Goal: Task Accomplishment & Management: Use online tool/utility

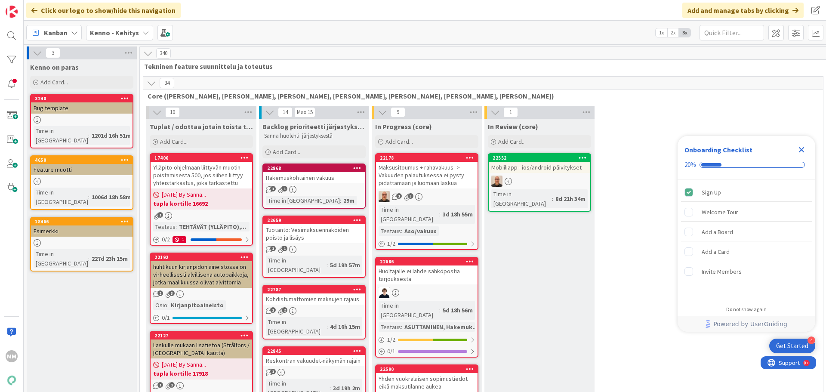
click at [130, 28] on span "Kenno - Kehitys" at bounding box center [114, 33] width 49 height 10
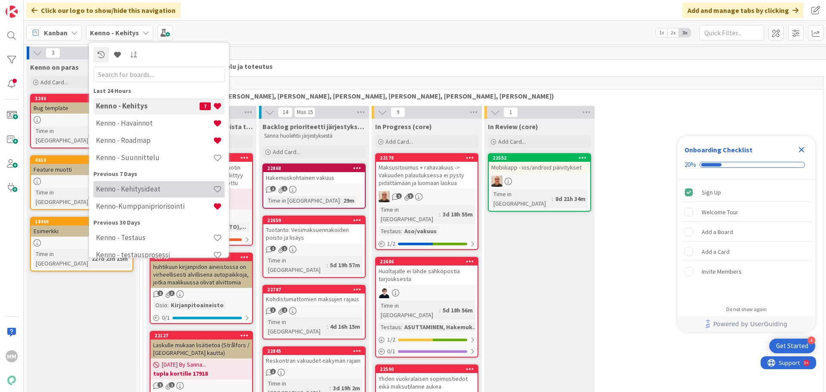
click at [161, 187] on h4 "Kenno - Kehitysideat" at bounding box center [154, 189] width 117 height 9
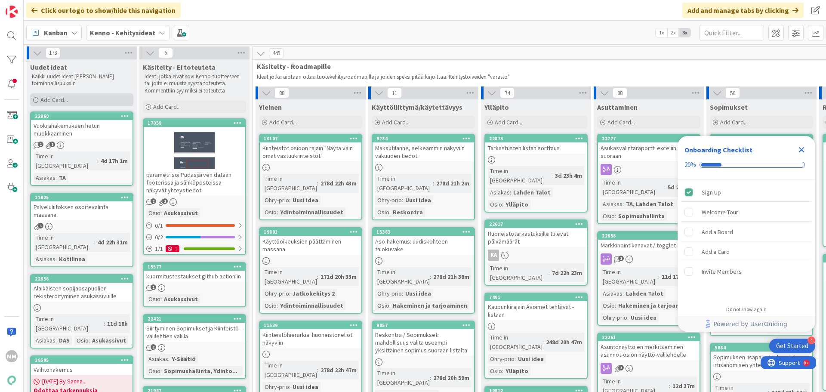
click at [72, 99] on div "Add Card..." at bounding box center [81, 99] width 103 height 13
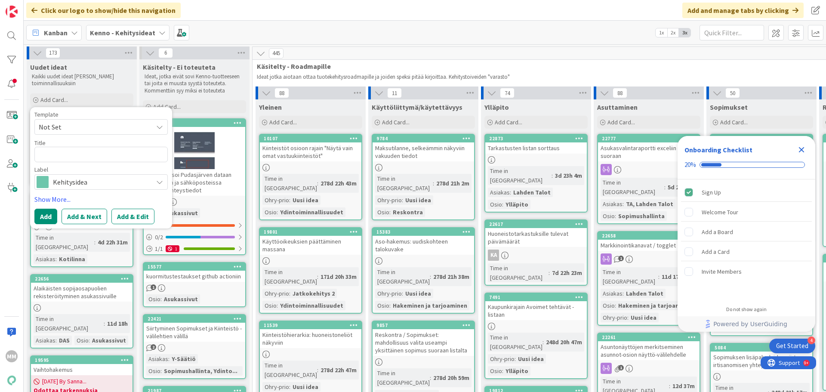
click at [70, 154] on textarea at bounding box center [100, 154] width 133 height 15
type textarea "x"
type textarea "T"
type textarea "x"
type textarea "Tar"
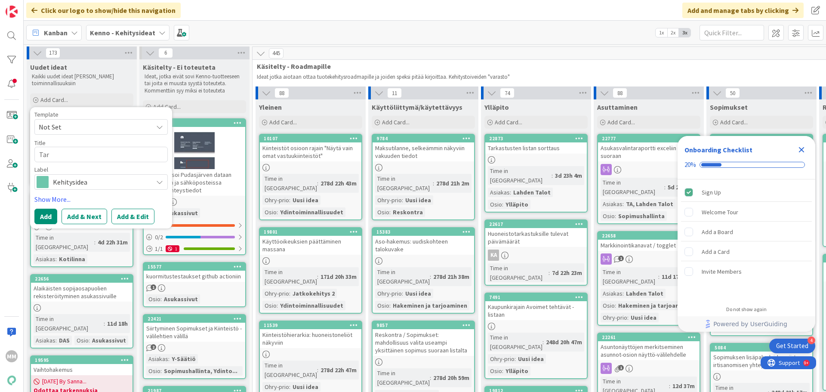
type textarea "x"
type textarea "Tarjo"
type textarea "x"
type textarea "Tarjou"
type textarea "x"
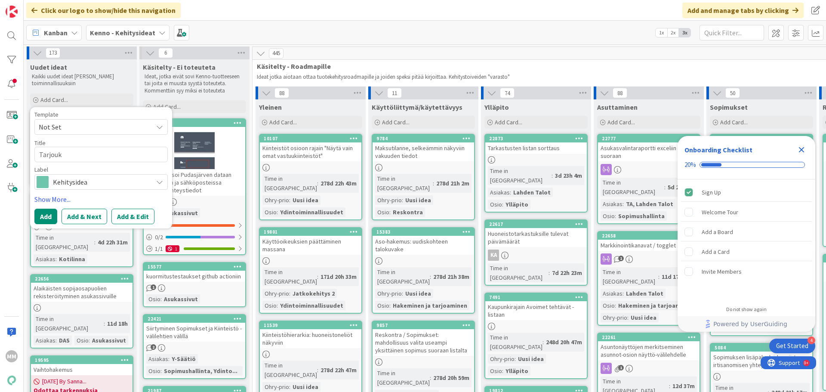
type textarea "Tarjouks"
type textarea "x"
type textarea "Tarjoukse"
type textarea "x"
type textarea "[PERSON_NAME]"
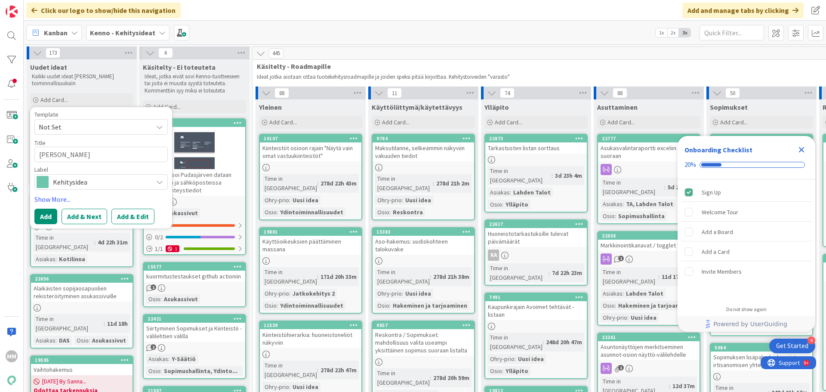
type textarea "x"
type textarea "[PERSON_NAME]"
click at [96, 154] on textarea "[PERSON_NAME]" at bounding box center [100, 154] width 133 height 15
type textarea "x"
type textarea "[PERSON_NAME] va"
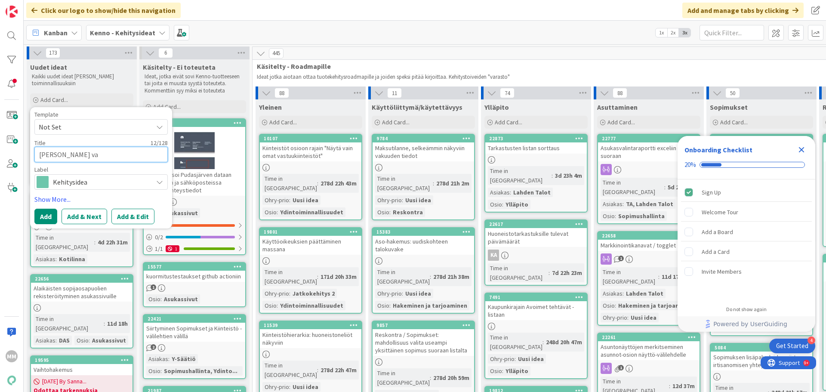
type textarea "x"
type textarea "Tarjouksen vas"
type textarea "x"
type textarea "Tarjouksen vasta"
type textarea "x"
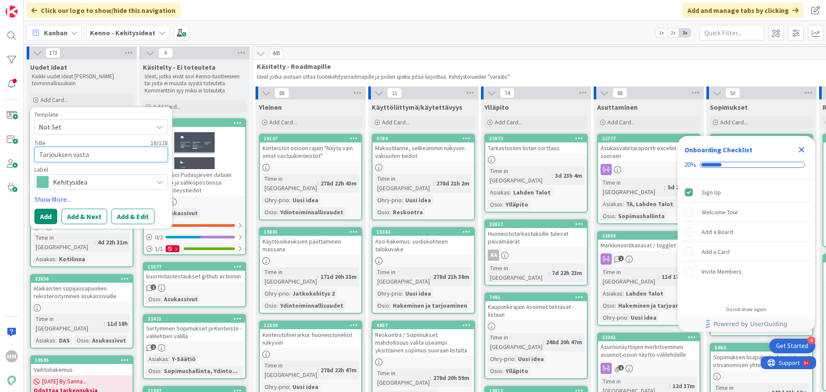
type textarea "Tarjouksen vastaa"
type textarea "x"
type textarea "Tarjouksen vastaam"
type textarea "x"
type textarea "Tarjouksen vastaamis"
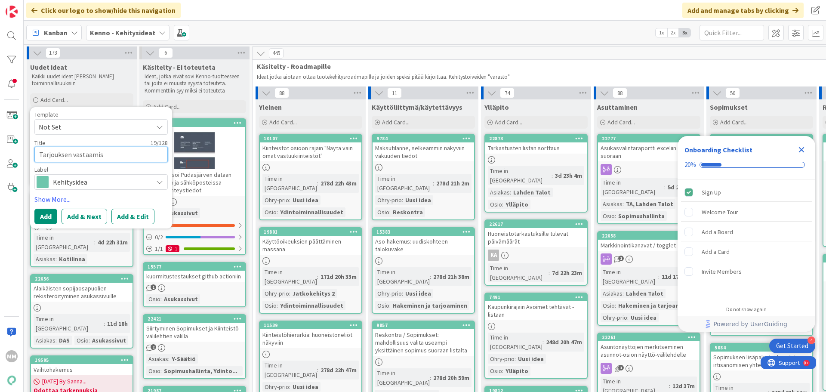
type textarea "x"
type textarea "Tarjouksen vastaamisen"
type textarea "x"
type textarea "Tarjouksen vastaamisen j"
type textarea "x"
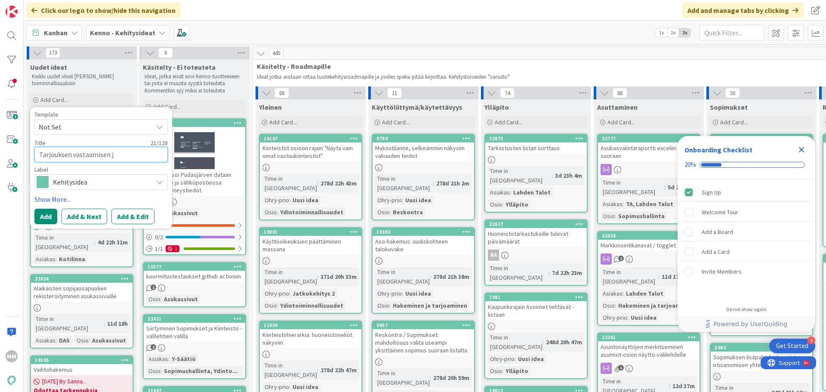
type textarea "Tarjouksen vastaamisen jä"
type textarea "x"
type textarea "Tarjouksen vastaamisen jälk"
type textarea "x"
type textarea "Tarjouksen vastaamisen jälke"
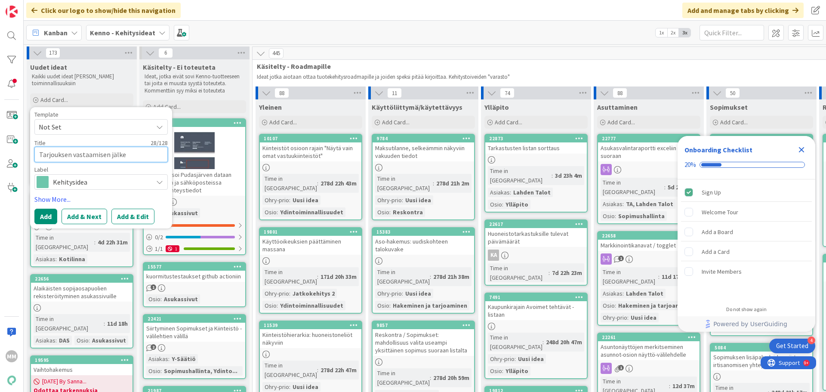
type textarea "x"
type textarea "Tarjouksen vastaamisen jälkeen"
type textarea "x"
type textarea "Tarjouksen vastaamisen jälkeen"
type textarea "x"
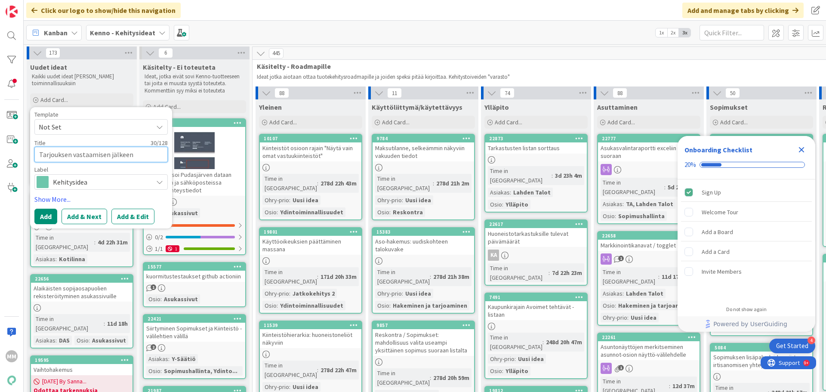
type textarea "Tarjouksen vastaamisen jälkeen m"
type textarea "x"
type textarea "Tarjouksen vastaamisen jälkeen muo"
type textarea "x"
type textarea "Tarjouksen vastaamisen jälkeen muok"
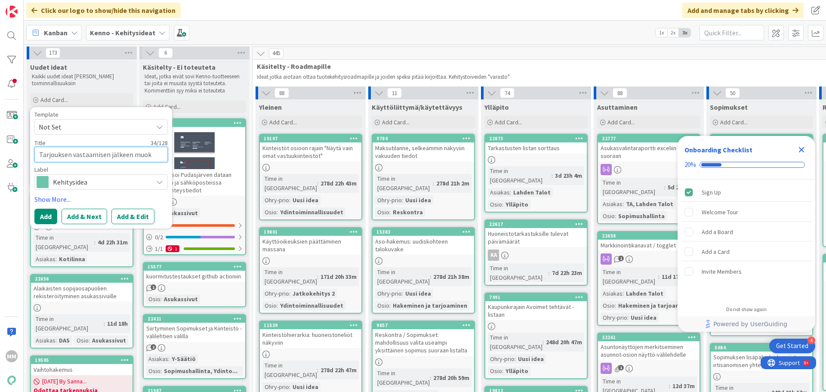
type textarea "x"
type textarea "Tarjouksen vastaamisen jälkeen muoka"
type textarea "x"
type textarea "Tarjouksen vastaamisen jälkeen muokat"
type textarea "x"
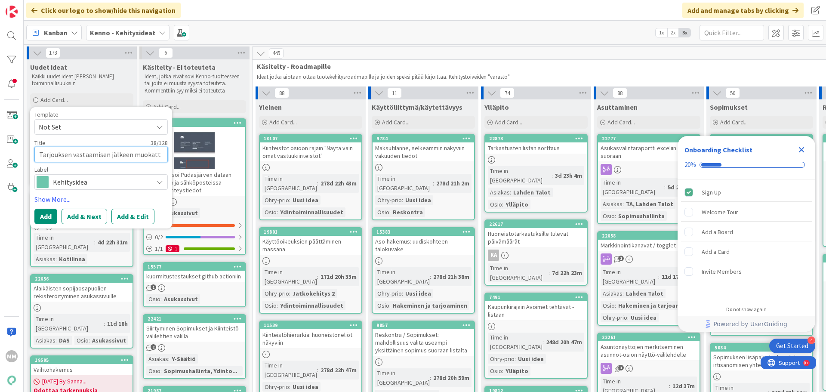
type textarea "Tarjouksen vastaamisen jälkeen muokatta"
type textarea "x"
type textarea "Tarjouksen vastaamisen jälkeen muokattav"
type textarea "x"
type textarea "Tarjouksen vastaamisen jälkeen muokattava"
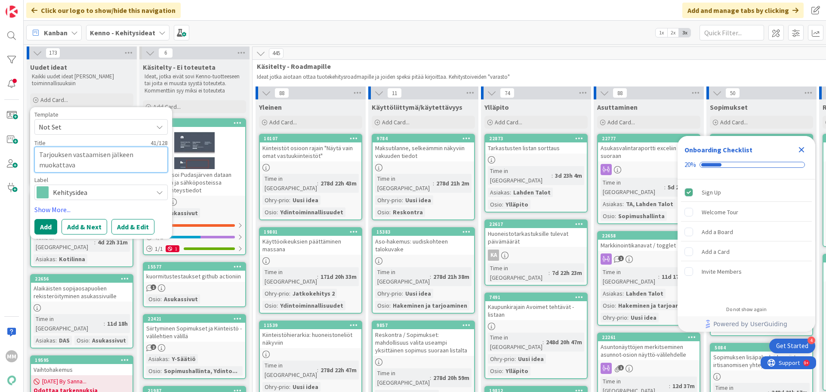
type textarea "x"
type textarea "Tarjouksen vastaamisen jälkeen muokattav"
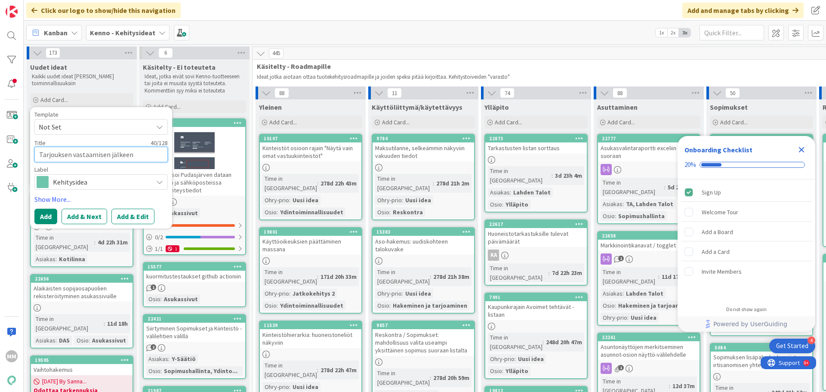
type textarea "x"
type textarea "Tarjouksen vastaamisen jälkeen muokatta"
type textarea "x"
type textarea "Tarjouksen vastaamisen jälkeen muokatt"
type textarea "x"
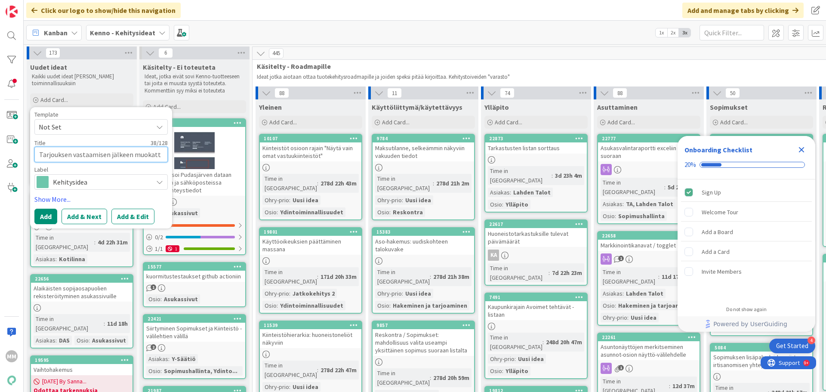
type textarea "Tarjouksen vastaamisen jälkeen muokat"
type textarea "x"
type textarea "Tarjouksen vastaamisen jälkeen muoka"
type textarea "x"
type textarea "Tarjouksen vastaamisen jälkeen muok"
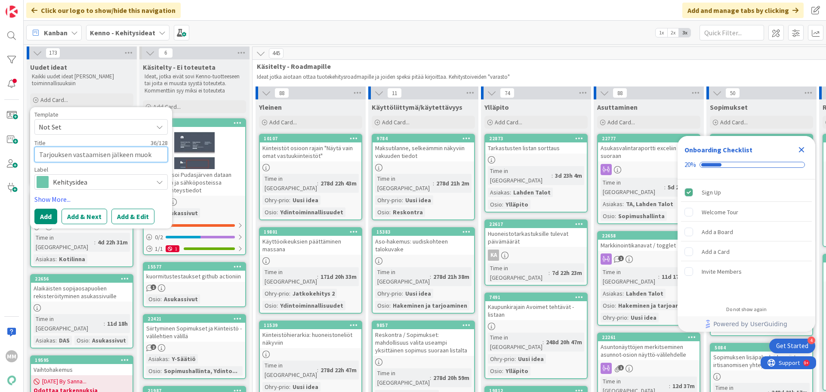
type textarea "x"
type textarea "Tarjouksen vastaamisen jälkeen muo"
type textarea "x"
type textarea "Tarjouksen vastaamisen jälkeen mu"
type textarea "x"
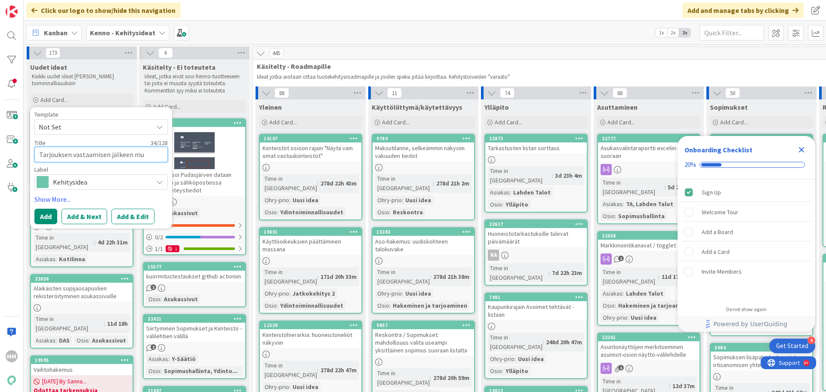
type textarea "Tarjouksen vastaamisen jälkeen m"
type textarea "x"
type textarea "Tarjouksen vastaamisen jälkeen"
type textarea "x"
type textarea "Tarjouksen vastaamisen jälkeen t"
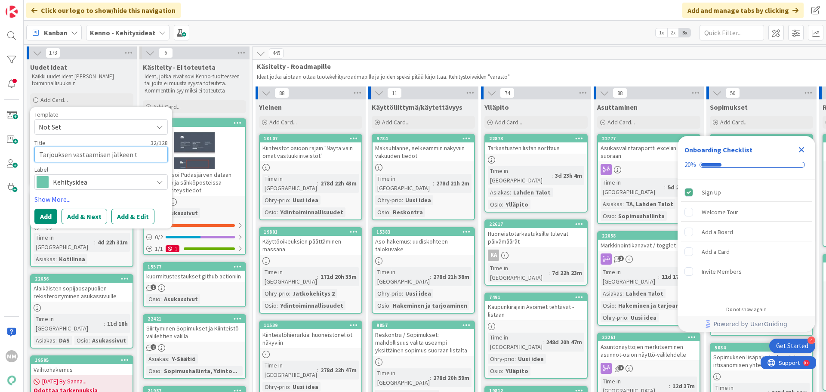
type textarea "x"
type textarea "Tarjouksen vastaamisen jälkeen tu"
type textarea "x"
type textarea "Tarjouksen vastaamisen jälkeen tul"
type textarea "x"
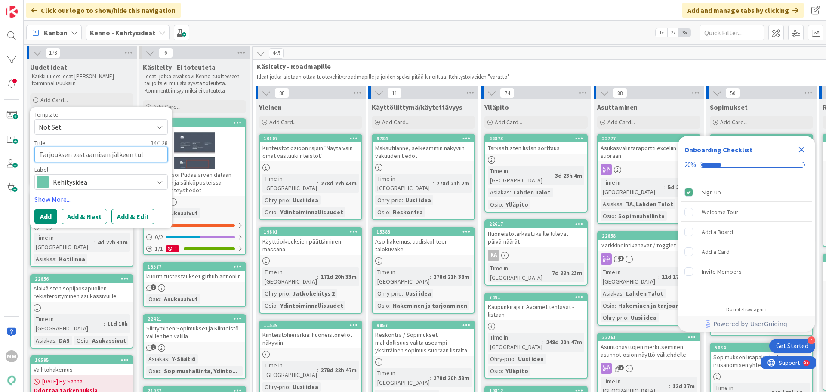
type textarea "Tarjouksen vastaamisen jälkeen tule"
type textarea "x"
type textarea "Tarjouksen vastaamisen jälkeen tulev"
type textarea "x"
type textarea "Tarjouksen vastaamisen jälkeen tuleva"
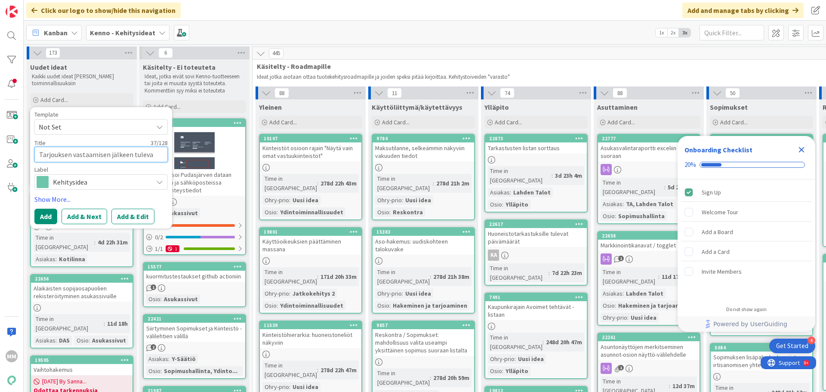
type textarea "x"
type textarea "Tarjouksen vastaamisen jälkeen tuleva"
type textarea "x"
type textarea "Tarjouksen vastaamisen jälkeen tuleva t"
type textarea "x"
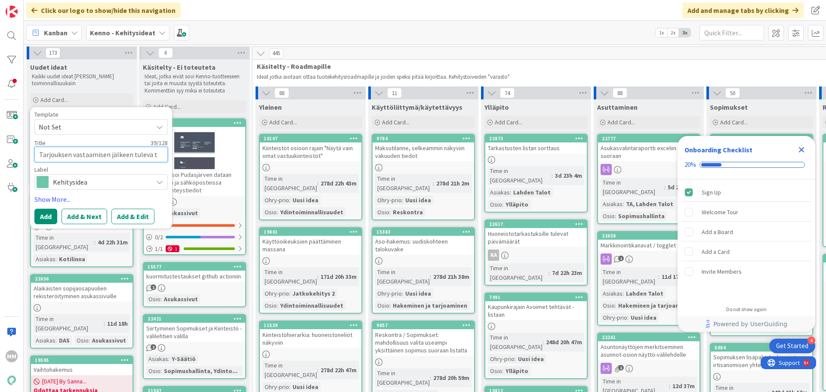
type textarea "Tarjouksen vastaamisen jälkeen tuleva te"
type textarea "x"
type textarea "Tarjouksen vastaamisen jälkeen tuleva tek"
type textarea "x"
type textarea "Tarjouksen vastaamisen jälkeen tuleva tekst"
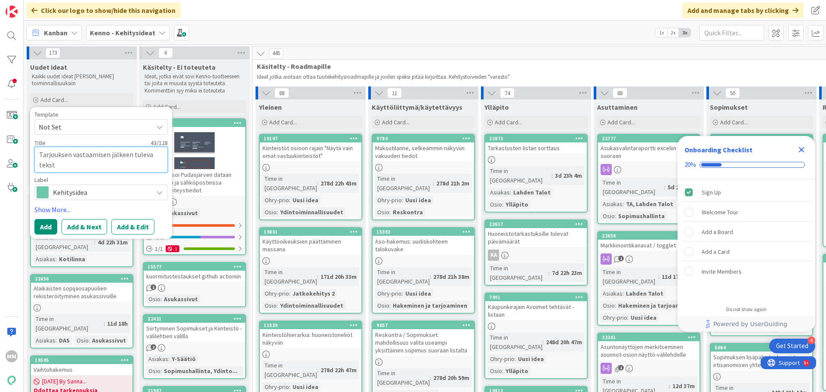
type textarea "x"
type textarea "Tarjouksen vastaamisen jälkeen tuleva teksti"
type textarea "x"
type textarea "Tarjouksen vastaamisen jälkeen tuleva tekstin"
type textarea "x"
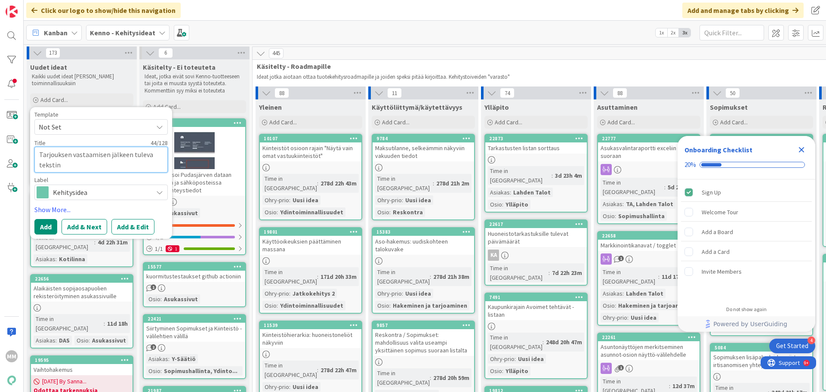
type textarea "Tarjouksen vastaamisen jälkeen tuleva tekstin m"
type textarea "x"
type textarea "Tarjouksen vastaamisen jälkeen tuleva tekstin mu"
type textarea "x"
type textarea "Tarjouksen vastaamisen jälkeen tuleva tekstin muu"
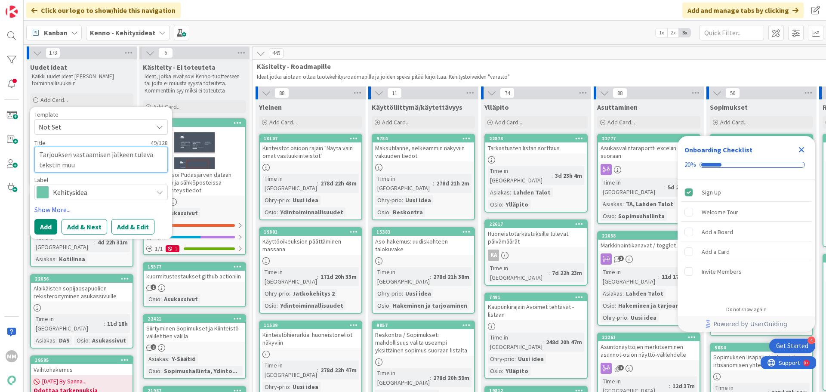
type textarea "x"
type textarea "Tarjouksen vastaamisen jälkeen tuleva tekstin muut"
type textarea "x"
type textarea "Tarjouksen vastaamisen jälkeen tuleva tekstin muuto"
type textarea "x"
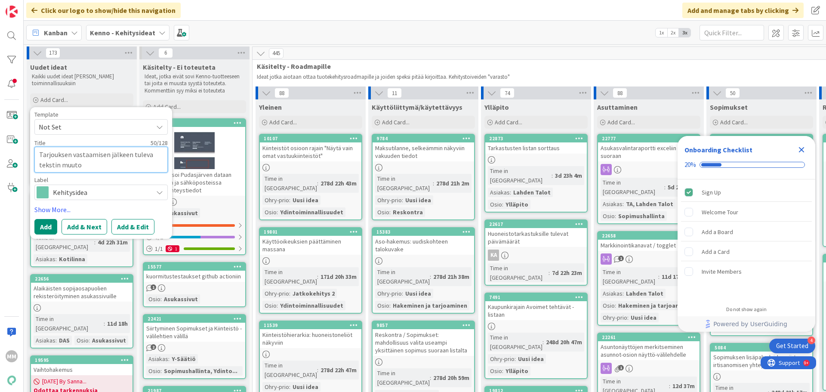
type textarea "Tarjouksen vastaamisen jälkeen tuleva tekstin muutos"
click at [108, 163] on textarea "Tarjouksen vastaamisen jälkeen tuleva tekstin muutos" at bounding box center [100, 160] width 133 height 26
click at [149, 156] on textarea "Tarjouksen vastaamisen jälkeen tuleva tekstin muutos" at bounding box center [100, 160] width 133 height 26
type textarea "x"
click at [108, 164] on textarea "Tarjouksen vastaamisen jälkeen tulevan tekstin muutos" at bounding box center [100, 160] width 133 height 26
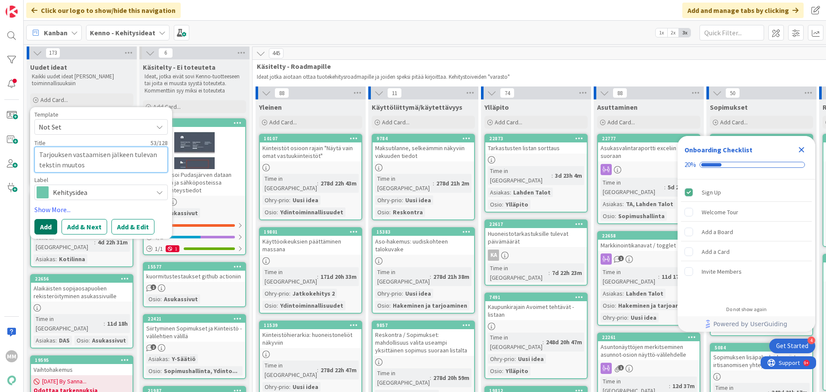
type textarea "Tarjouksen vastaamisen jälkeen tulevan tekstin muutos"
click at [49, 226] on button "Add" at bounding box center [45, 226] width 23 height 15
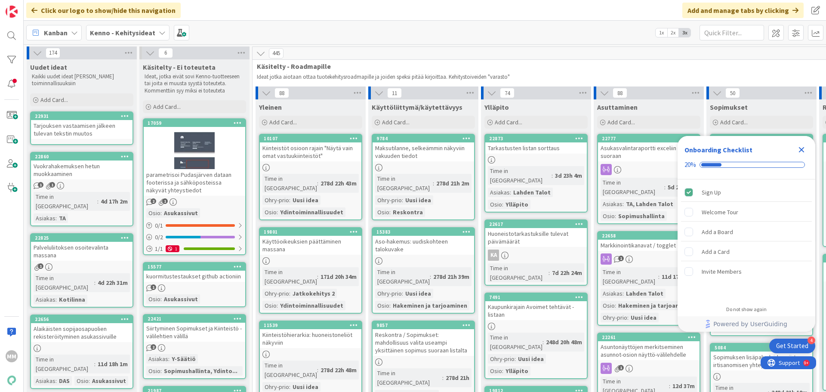
click at [91, 125] on div "Tarjouksen vastaamisen jälkeen tulevan tekstin muutos" at bounding box center [82, 129] width 102 height 19
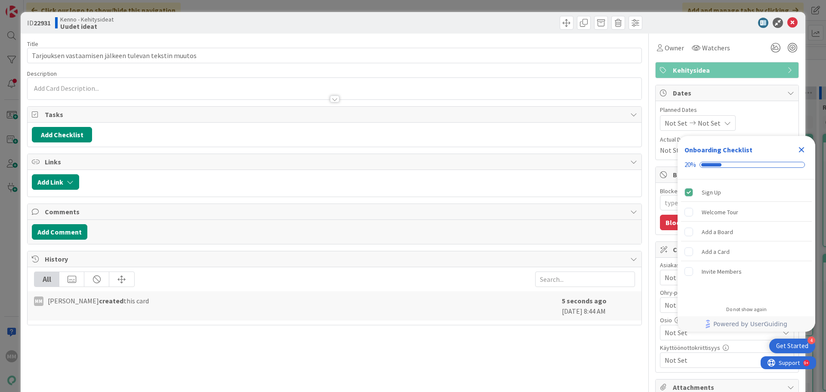
type textarea "x"
click at [95, 87] on div at bounding box center [335, 89] width 614 height 22
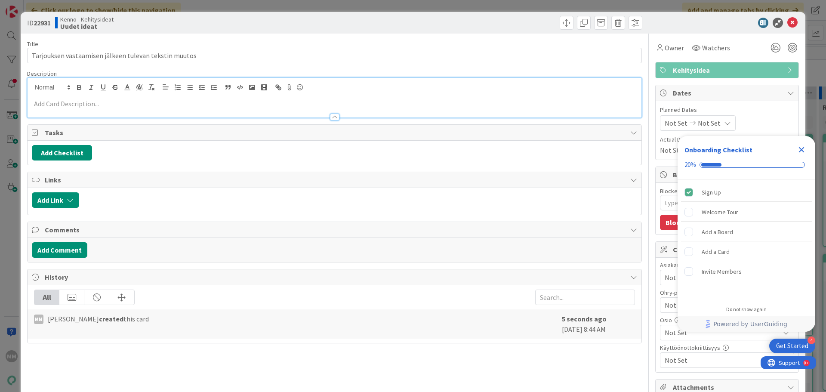
click at [98, 106] on p at bounding box center [335, 104] width 606 height 10
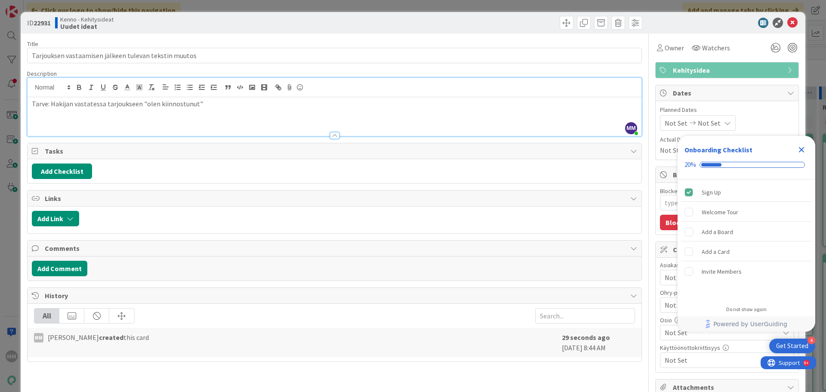
click at [198, 105] on p "Tarve: Hakijan vastatessa tarjoukseen "olen kiinnostunut"" at bounding box center [335, 104] width 606 height 10
drag, startPoint x: 211, startPoint y: 104, endPoint x: 142, endPoint y: 103, distance: 68.4
click at [142, 103] on p "Tarve: Hakijan vastatessa tarjoukseen "olen kiinnostunut"" at bounding box center [335, 104] width 606 height 10
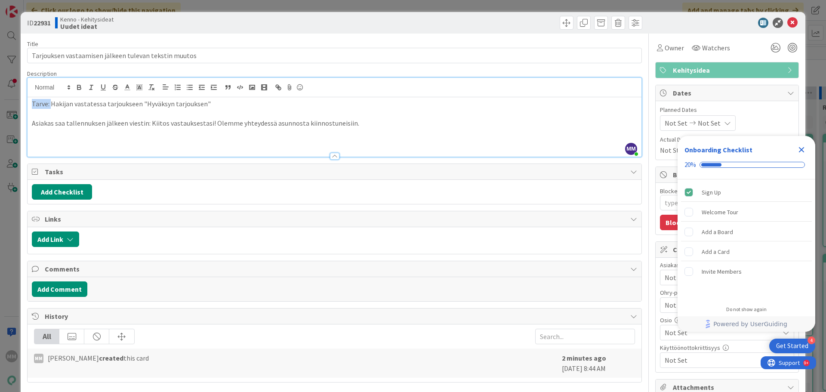
drag, startPoint x: 51, startPoint y: 105, endPoint x: 30, endPoint y: 105, distance: 21.5
click at [30, 105] on div "Tarve: Hakijan vastatessa tarjoukseen "Hyväksyn tarjouksen" Asiakas saa tallenn…" at bounding box center [335, 126] width 614 height 59
click at [199, 103] on p "Hakijan vastatessa tarjoukseen "Hyväksyn tarjouksen"" at bounding box center [335, 104] width 606 height 10
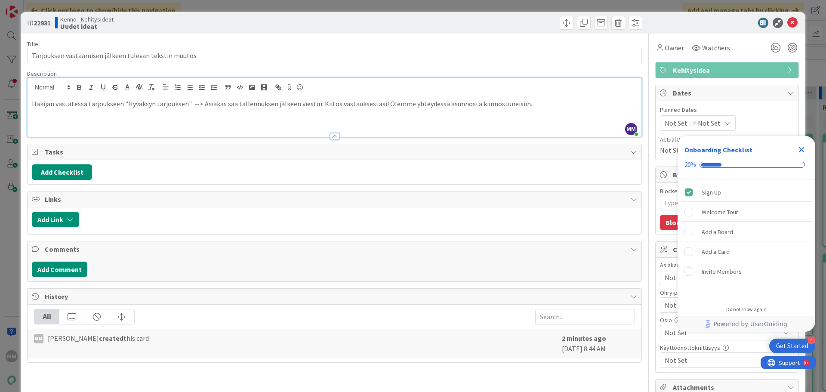
click at [524, 105] on p "Hakijan vastatessa tarjoukseen "Hyväksyn tarjouksen" --> Asiakas saa tallennuks…" at bounding box center [335, 104] width 606 height 10
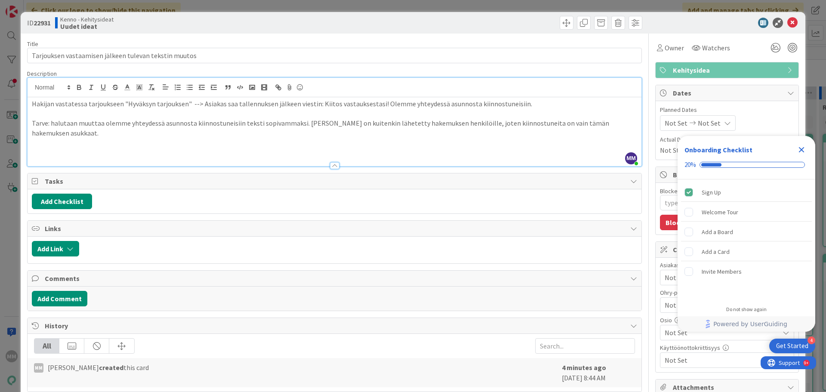
click at [438, 148] on p at bounding box center [335, 153] width 606 height 10
click at [305, 126] on p "Tarve: halutaan muuttaa olemme yhteydessä asunnosta kiinnostuneisiin teksti sop…" at bounding box center [335, 127] width 606 height 19
click at [302, 122] on p "Tarve: halutaan muuttaa olemme yhteydessä asunnosta kiinnostuneisiin teksti sop…" at bounding box center [335, 127] width 606 height 19
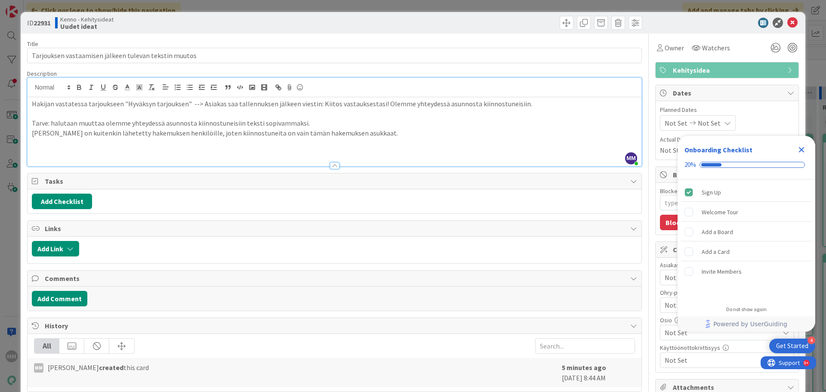
click at [276, 142] on p at bounding box center [335, 143] width 606 height 10
click at [374, 132] on p "[PERSON_NAME] on kuitenkin lähetetty hakemuksen henkilöille, joten kiinnostunei…" at bounding box center [335, 133] width 606 height 10
click at [105, 122] on p "Tarve: halutaan muuttaa olemme yhteydessä asunnosta kiinnostuneisiin teksti sop…" at bounding box center [335, 123] width 606 height 10
click at [240, 123] on p "Tarve: halutaan muuttaa "olemme yhteydessä asunnosta kiinnostuneisiin teksti so…" at bounding box center [335, 123] width 606 height 10
click at [110, 126] on p "Tarve: halutaan muuttaa "olemme yhteydessä asunnosta kiinnostuneisiin." teksti …" at bounding box center [335, 123] width 606 height 10
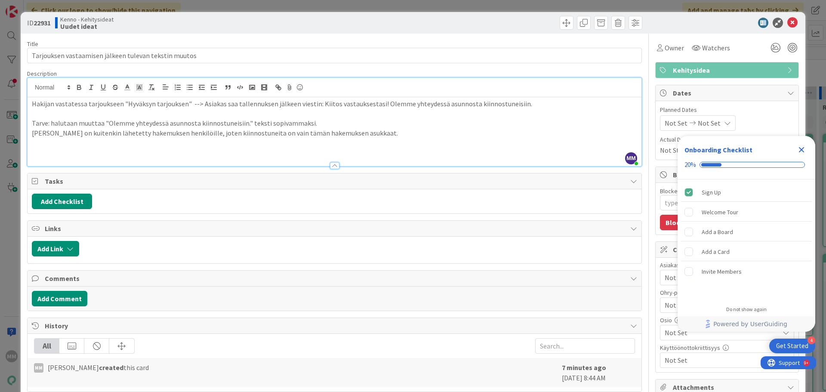
click at [313, 122] on p "Tarve: halutaan muuttaa "Olemme yhteydessä asunnosta kiinnostuneisiin." teksti …" at bounding box center [335, 123] width 606 height 10
type textarea "x"
click at [789, 22] on icon at bounding box center [793, 23] width 10 height 10
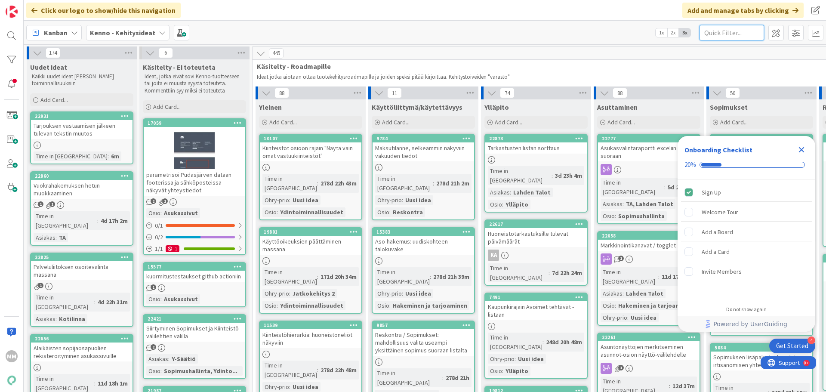
click at [718, 32] on input "text" at bounding box center [732, 32] width 65 height 15
type input "käsittele"
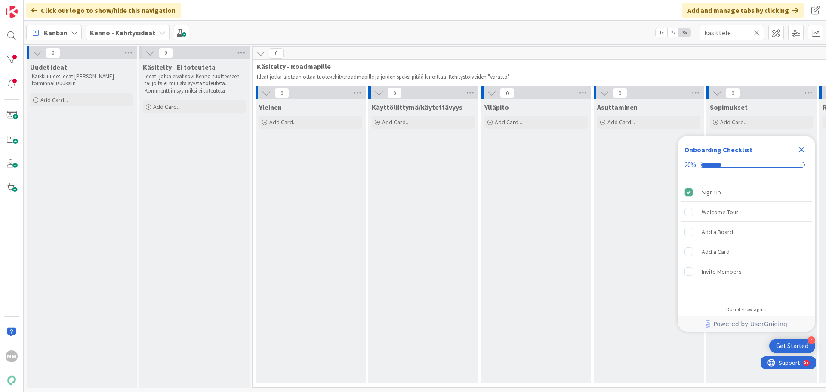
click at [804, 147] on icon "Close Checklist" at bounding box center [802, 150] width 6 height 6
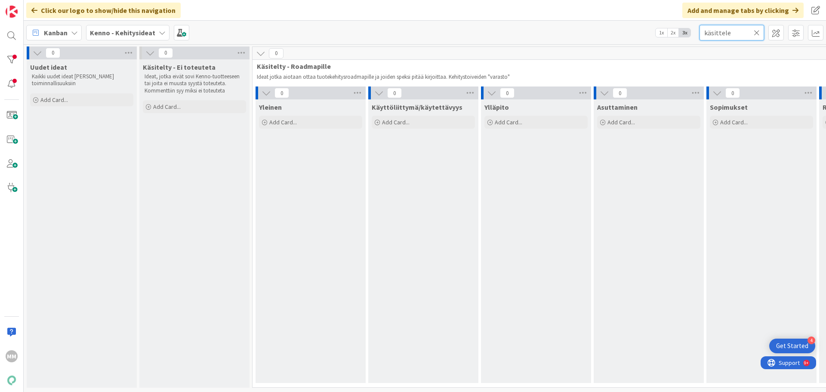
click at [732, 31] on input "käsittele" at bounding box center [732, 32] width 65 height 15
click at [11, 36] on div at bounding box center [11, 35] width 17 height 17
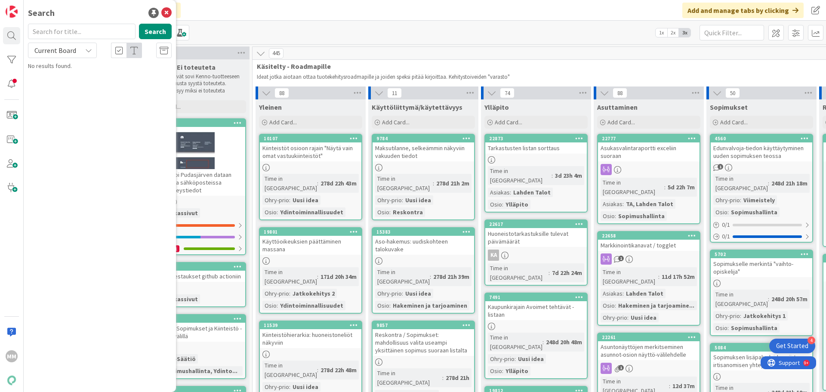
click at [61, 32] on input "text" at bounding box center [82, 31] width 108 height 15
click at [79, 25] on input "vakuus" at bounding box center [82, 31] width 108 height 15
click at [76, 52] on span "Current Board" at bounding box center [55, 50] width 45 height 12
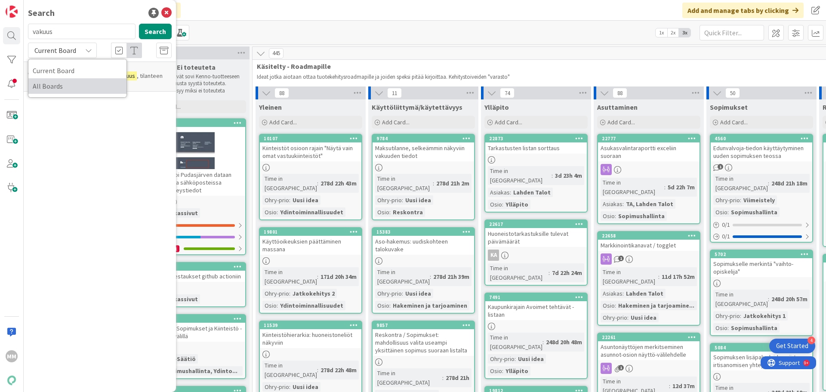
click at [79, 85] on span "All Boards" at bounding box center [78, 86] width 90 height 13
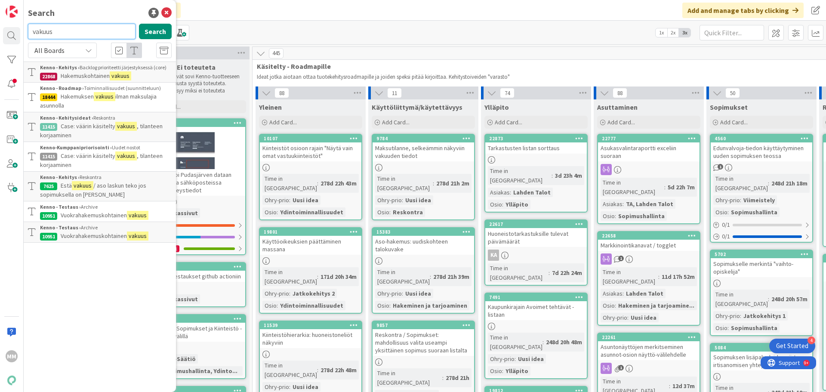
click at [74, 28] on input "vakuus" at bounding box center [82, 31] width 108 height 15
click at [74, 29] on input "vakuus" at bounding box center [82, 31] width 108 height 15
type input "vakuuden"
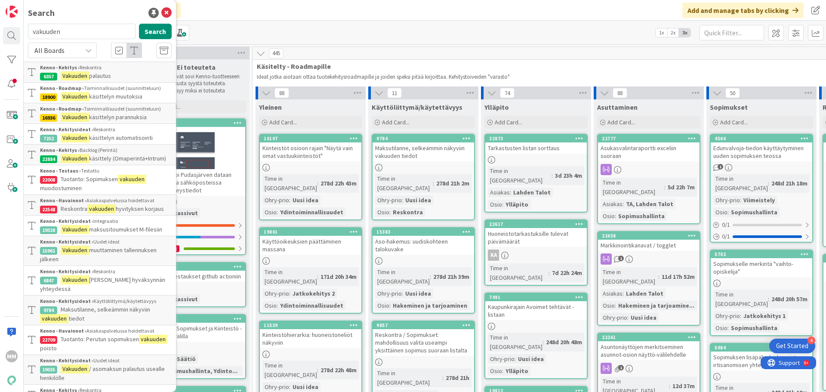
click at [109, 75] on span "palautus" at bounding box center [100, 76] width 22 height 8
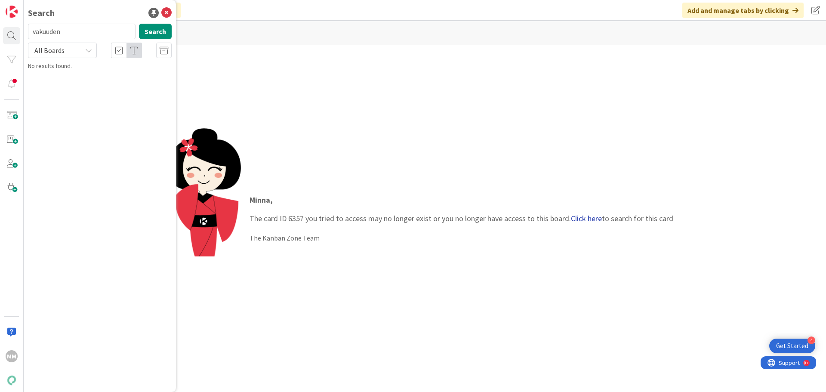
click at [593, 219] on link "Click here" at bounding box center [586, 218] width 31 height 10
click at [594, 219] on link "Click here" at bounding box center [586, 218] width 31 height 10
click at [81, 76] on span "Vakuuden palautus" at bounding box center [85, 76] width 48 height 8
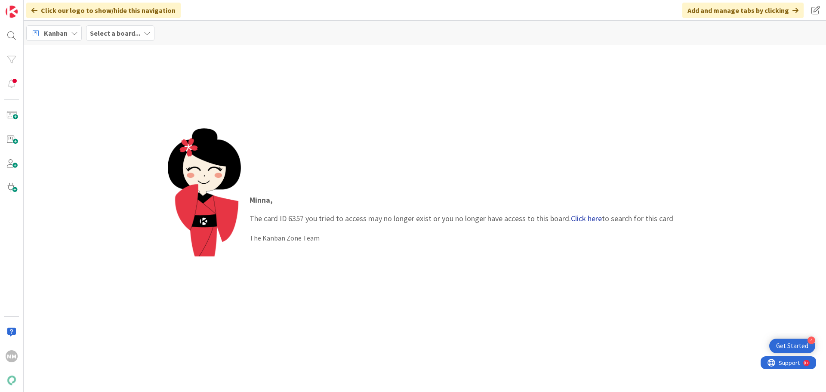
click at [591, 219] on link "Click here" at bounding box center [586, 218] width 31 height 10
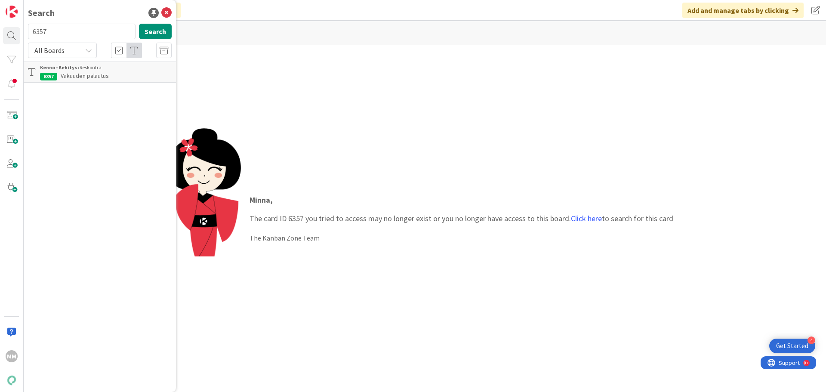
click at [592, 227] on div "Minna , The card ID 6357 you tried to access may no longer exist or you no long…" at bounding box center [461, 218] width 441 height 66
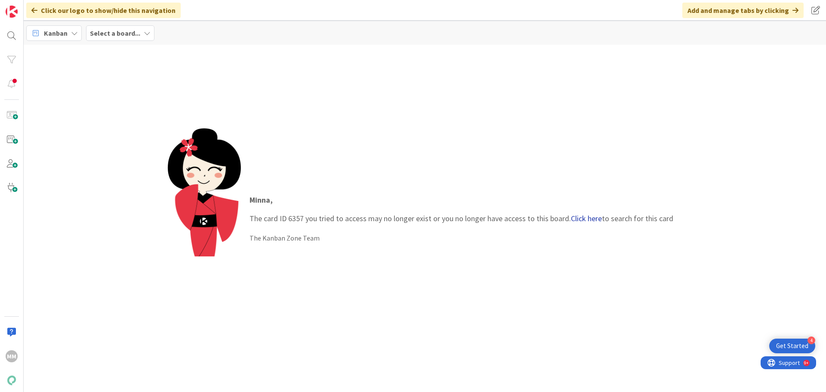
click at [594, 219] on link "Click here" at bounding box center [586, 218] width 31 height 10
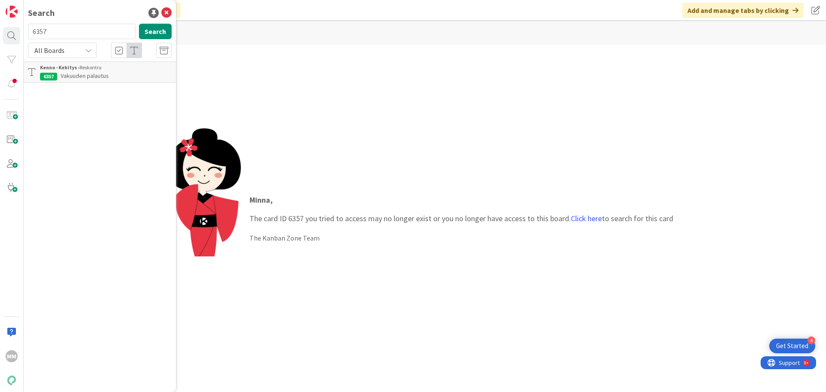
click at [85, 70] on div "Kenno - Kehitys › Reskontra" at bounding box center [106, 68] width 132 height 8
click at [151, 31] on button "Search" at bounding box center [155, 31] width 33 height 15
click at [60, 78] on p "Vakuuden palautus" at bounding box center [106, 75] width 132 height 9
click at [75, 48] on span "All Boards" at bounding box center [55, 50] width 45 height 12
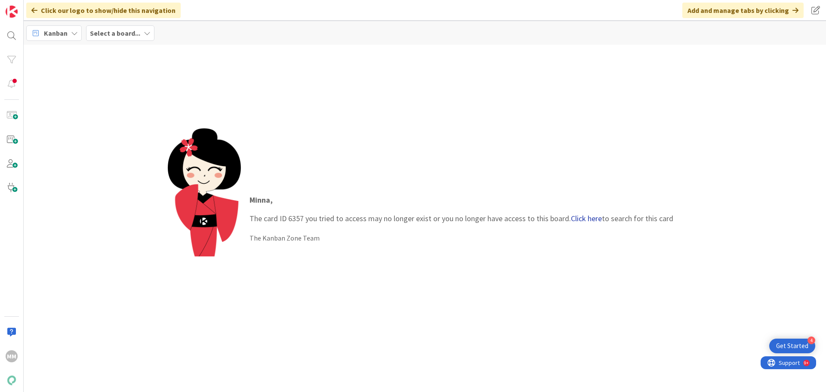
click at [582, 219] on link "Click here" at bounding box center [586, 218] width 31 height 10
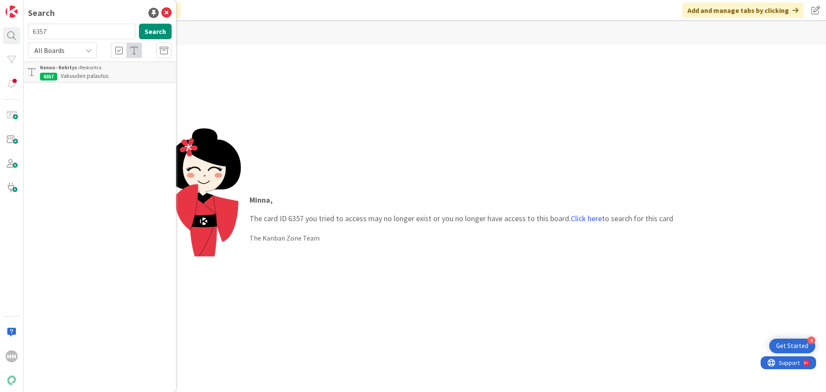
click at [100, 36] on input "6357" at bounding box center [82, 31] width 108 height 15
click at [169, 12] on icon at bounding box center [166, 13] width 10 height 10
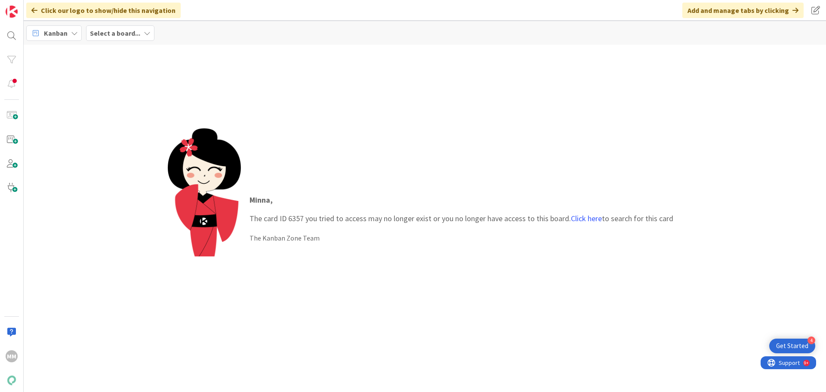
click at [131, 36] on b "Select a board..." at bounding box center [115, 33] width 50 height 9
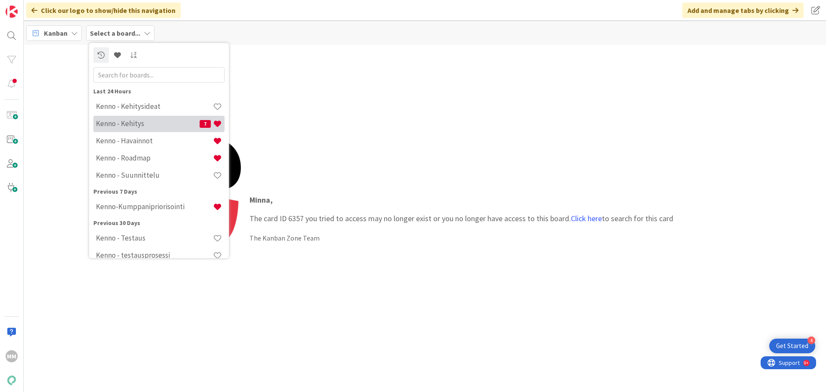
click at [142, 119] on h4 "Kenno - Kehitys" at bounding box center [148, 123] width 104 height 9
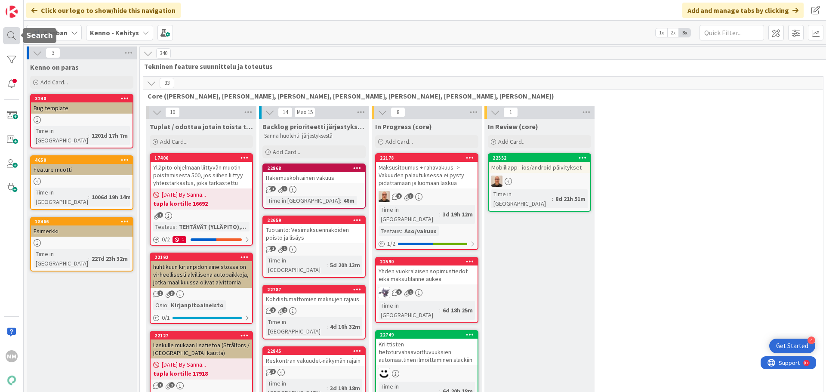
click at [8, 38] on div at bounding box center [11, 35] width 17 height 17
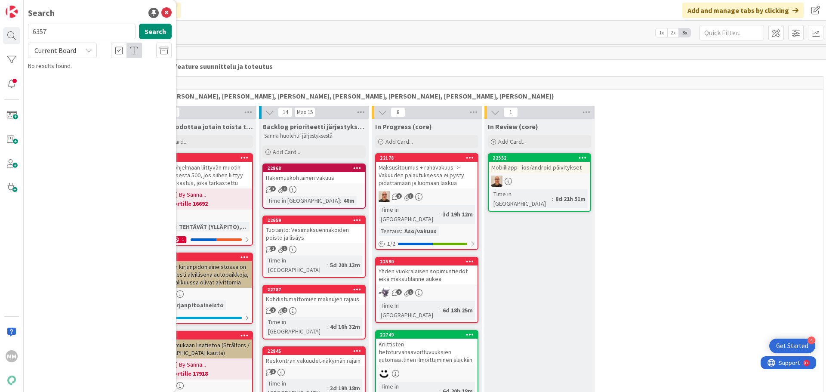
click at [56, 37] on input "6357" at bounding box center [82, 31] width 108 height 15
type input "v"
type input "palautus"
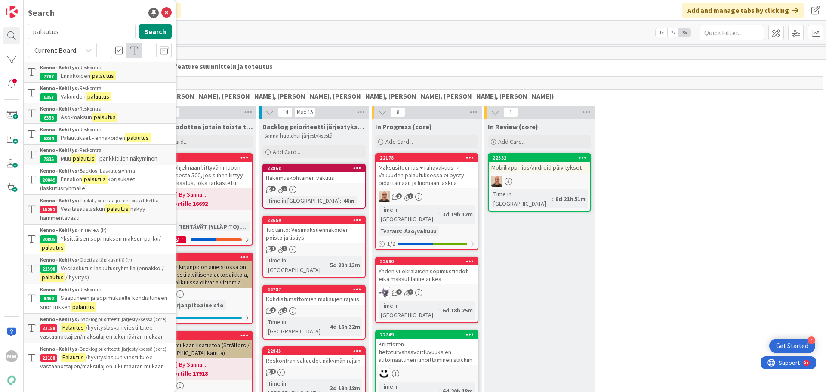
click at [130, 184] on p "Ennakon palautus korjaukset (laskutusryhmälle)" at bounding box center [106, 184] width 132 height 18
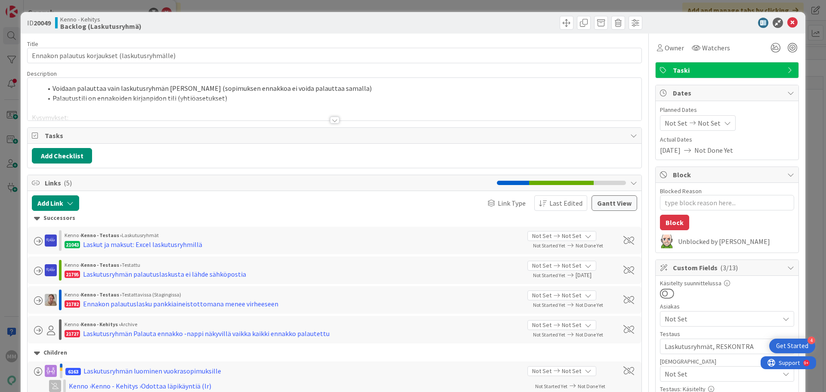
type textarea "x"
click at [790, 22] on icon at bounding box center [793, 23] width 10 height 10
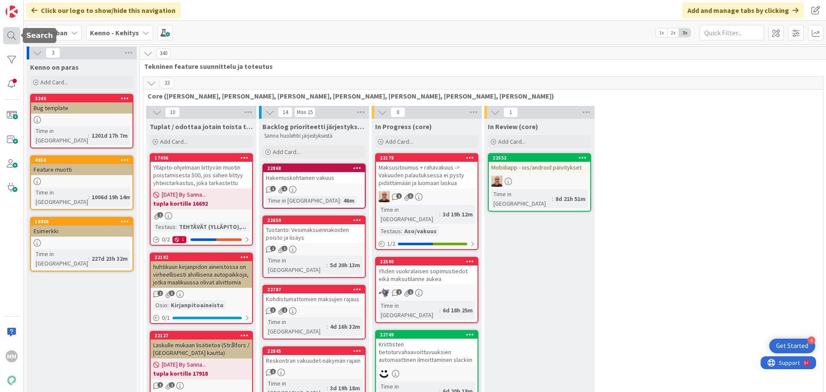
click at [12, 34] on div at bounding box center [11, 35] width 17 height 17
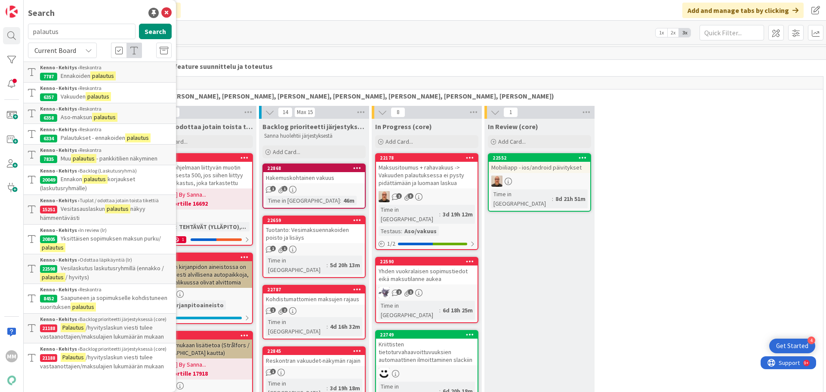
click at [111, 158] on span "- pankkitilien näkyminen" at bounding box center [126, 159] width 61 height 8
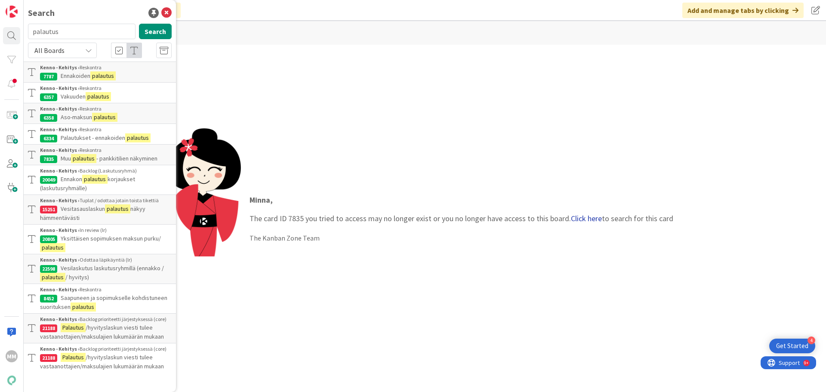
click at [591, 219] on link "Click here" at bounding box center [586, 218] width 31 height 10
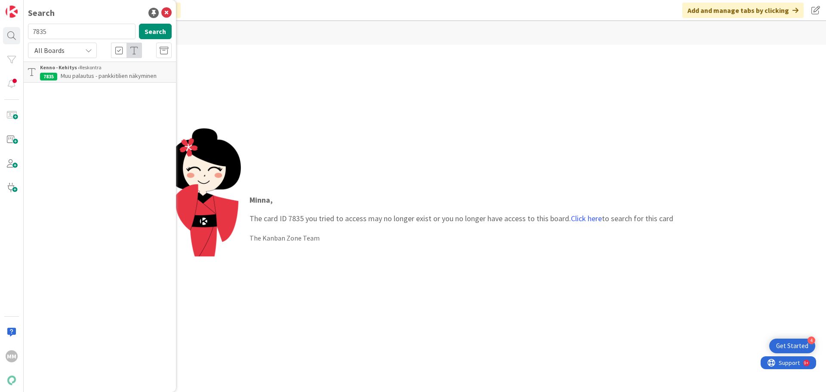
click at [127, 73] on span "Muu palautus - pankkitilien näkyminen" at bounding box center [109, 76] width 96 height 8
click at [58, 32] on input "7835" at bounding box center [82, 31] width 108 height 15
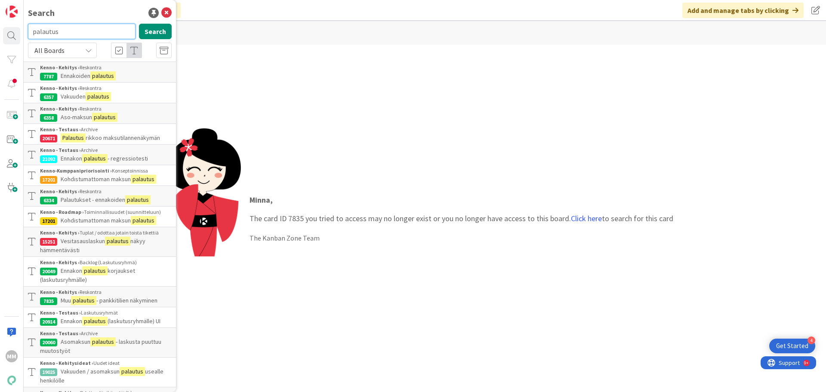
click at [65, 29] on input "palautus" at bounding box center [82, 31] width 108 height 15
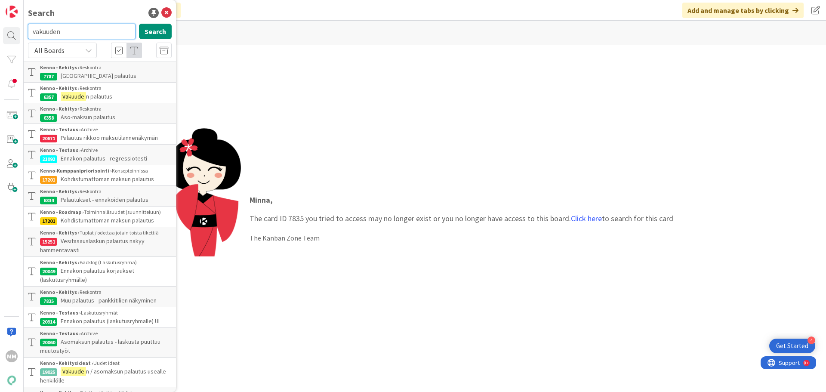
type input "vakuuden"
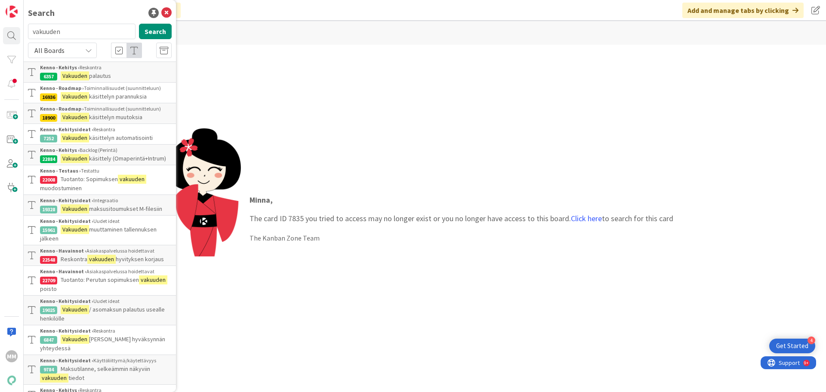
click at [138, 136] on span "käsittelyn automatisointi" at bounding box center [121, 138] width 64 height 8
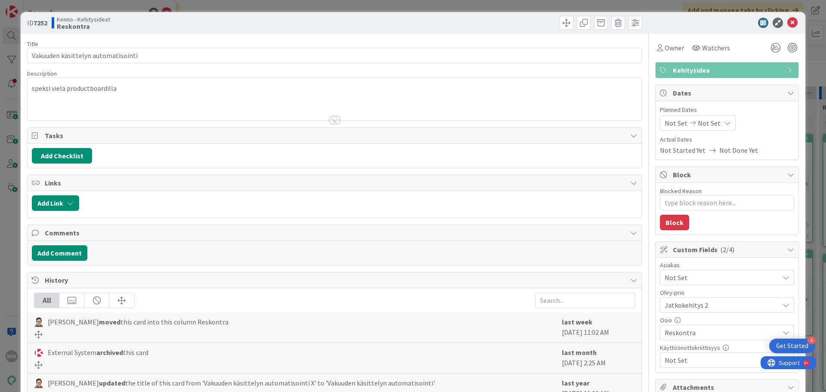
type textarea "x"
click at [788, 25] on icon at bounding box center [793, 23] width 10 height 10
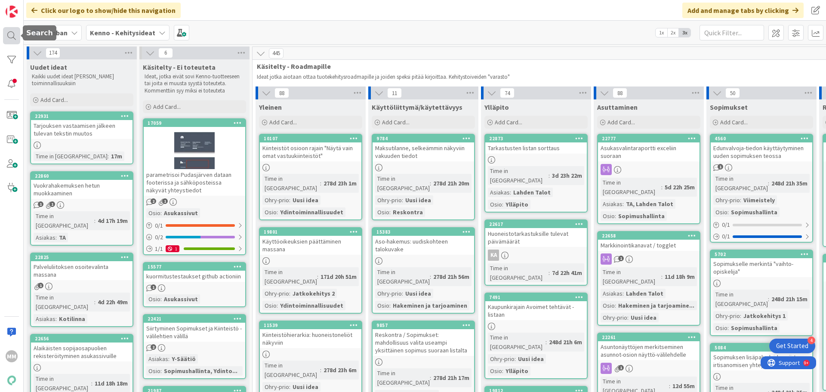
click at [16, 32] on div at bounding box center [11, 35] width 17 height 17
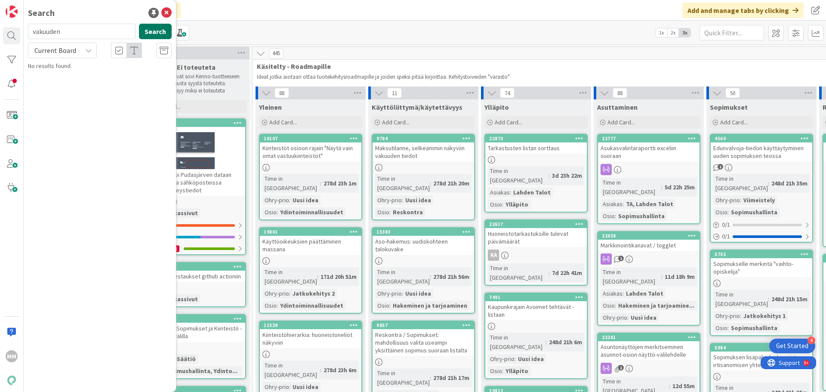
click at [164, 31] on button "Search" at bounding box center [155, 31] width 33 height 15
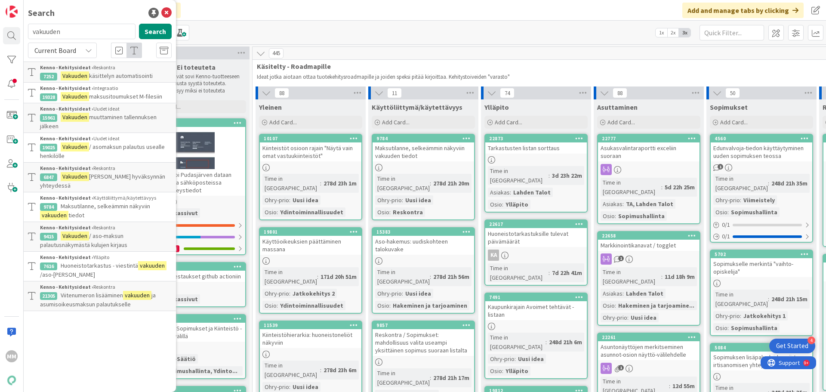
click at [74, 52] on span "Current Board" at bounding box center [55, 50] width 42 height 9
click at [77, 93] on link "All Boards" at bounding box center [77, 85] width 98 height 15
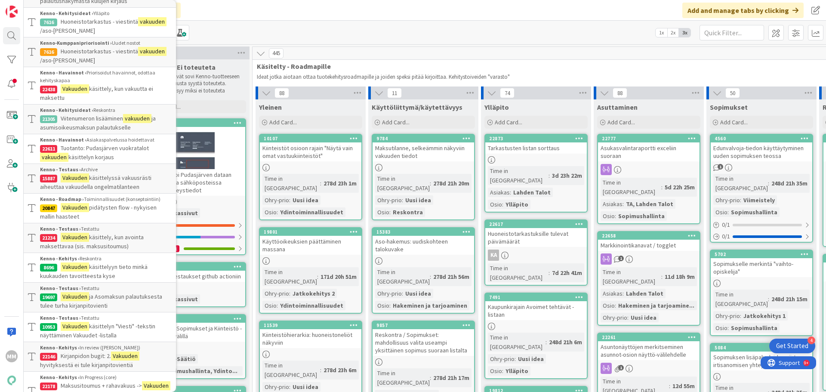
scroll to position [430, 0]
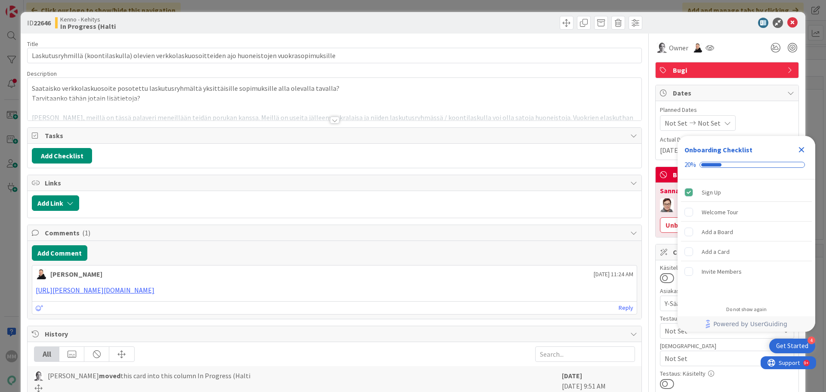
click at [330, 121] on div at bounding box center [334, 120] width 9 height 7
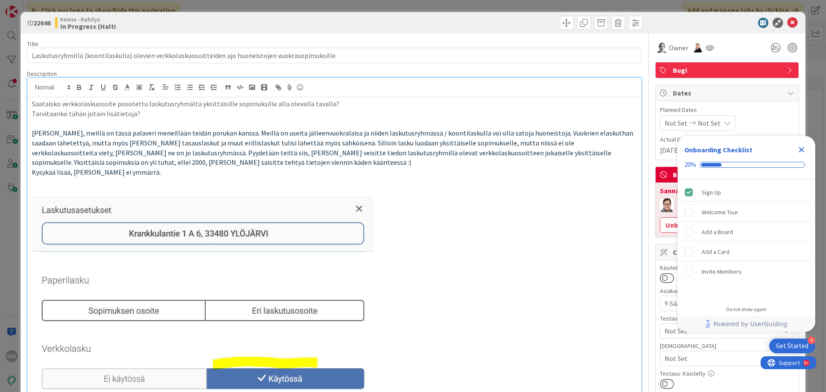
type input "Laskutusryhmillä (koontilaskulla) olevien verkkolaskuosoitteiden ajo huoneistoj…"
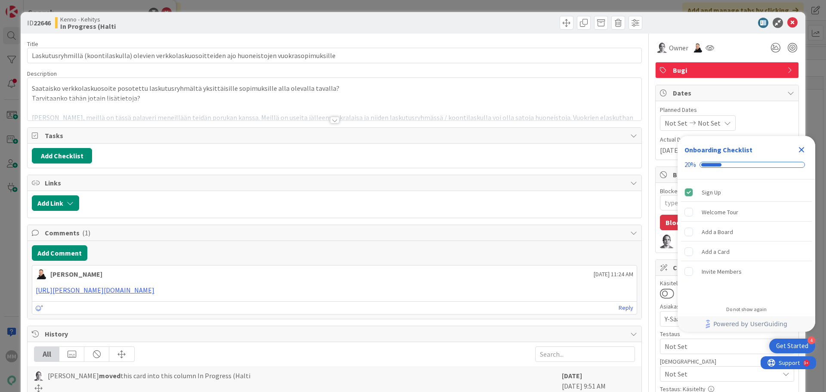
type input "Laskutusryhmillä (koontilaskulla) olevien verkkolaskuosoitteiden ajo huoneistoj…"
type textarea "x"
type input "Laskutusryhmillä (koontilaskulla) olevien verkkolaskuosoitteiden ajo huoneistoj…"
type textarea "x"
type input "Laskutusryhmillä (koontilaskulla) olevien verkkolaskuosoitteiden ajo huoneistoj…"
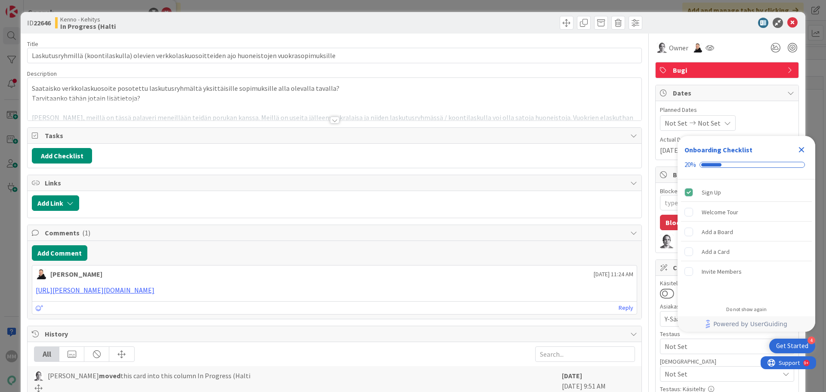
type textarea "x"
type input "Laskutusryhmillä (koontilaskulla) olevien verkkolaskuosoitteiden ajo huoneistoj…"
type textarea "x"
type input "Laskutusryhmillä (koontilaskulla) olevien verkkolaskuosoitteiden ajo huoneistoj…"
type textarea "x"
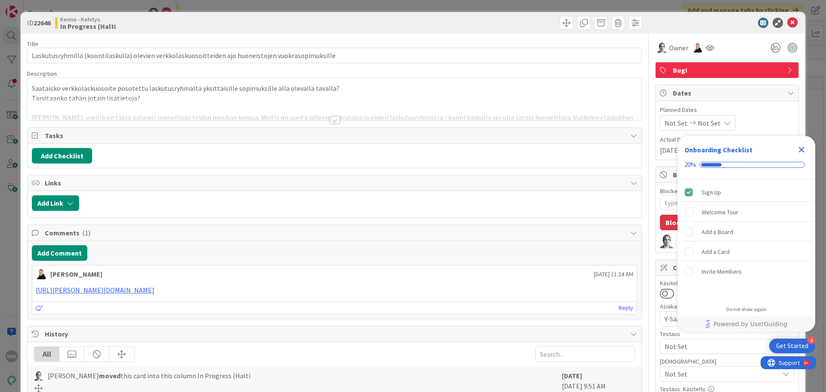
type input "Laskutusryhmillä (koontilaskulla) olevien verkkolaskuosoitteiden ajo huoneistoj…"
type textarea "x"
type input "Laskutusryhmillä (koontilaskulla) olevien verkkolaskuosoitteiden ajo huoneistoj…"
type textarea "x"
type input "Laskutusryhmillä (koontilaskulla) olevien verkkolaskuosoitteiden ajo huoneistoj…"
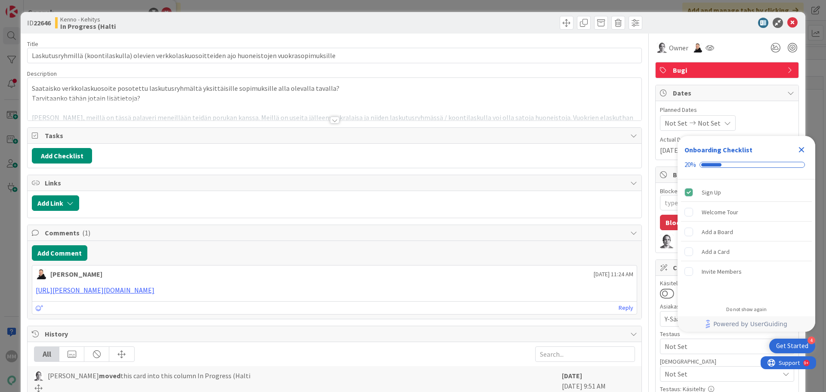
type textarea "x"
type input "Laskutusryhmillä (koontilaskulla) olevien verkkolaskuosoitteiden ajo huoneistoj…"
type textarea "x"
type input "Laskutusryhmillä (koontilaskulla) olevien verkkolaskuosoitteiden ajo huoneistoj…"
type textarea "x"
